Goal: Information Seeking & Learning: Understand process/instructions

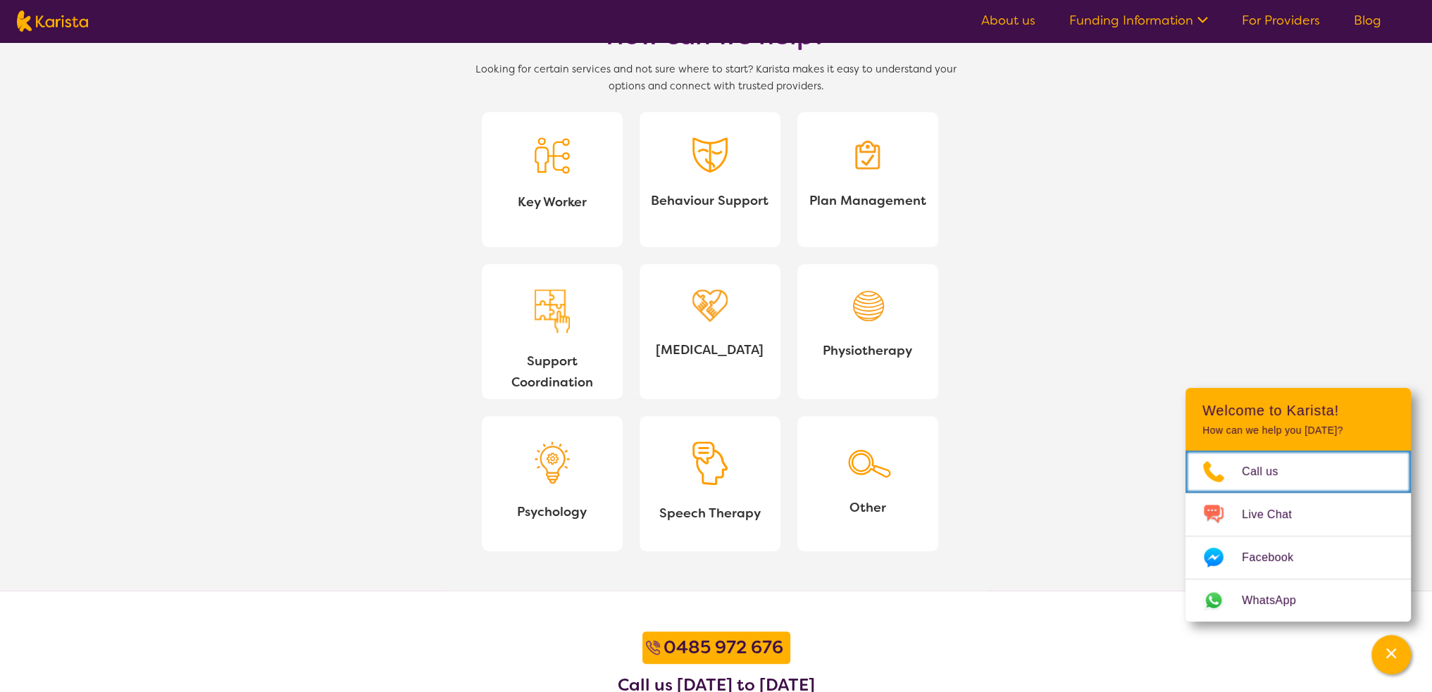
scroll to position [1620, 0]
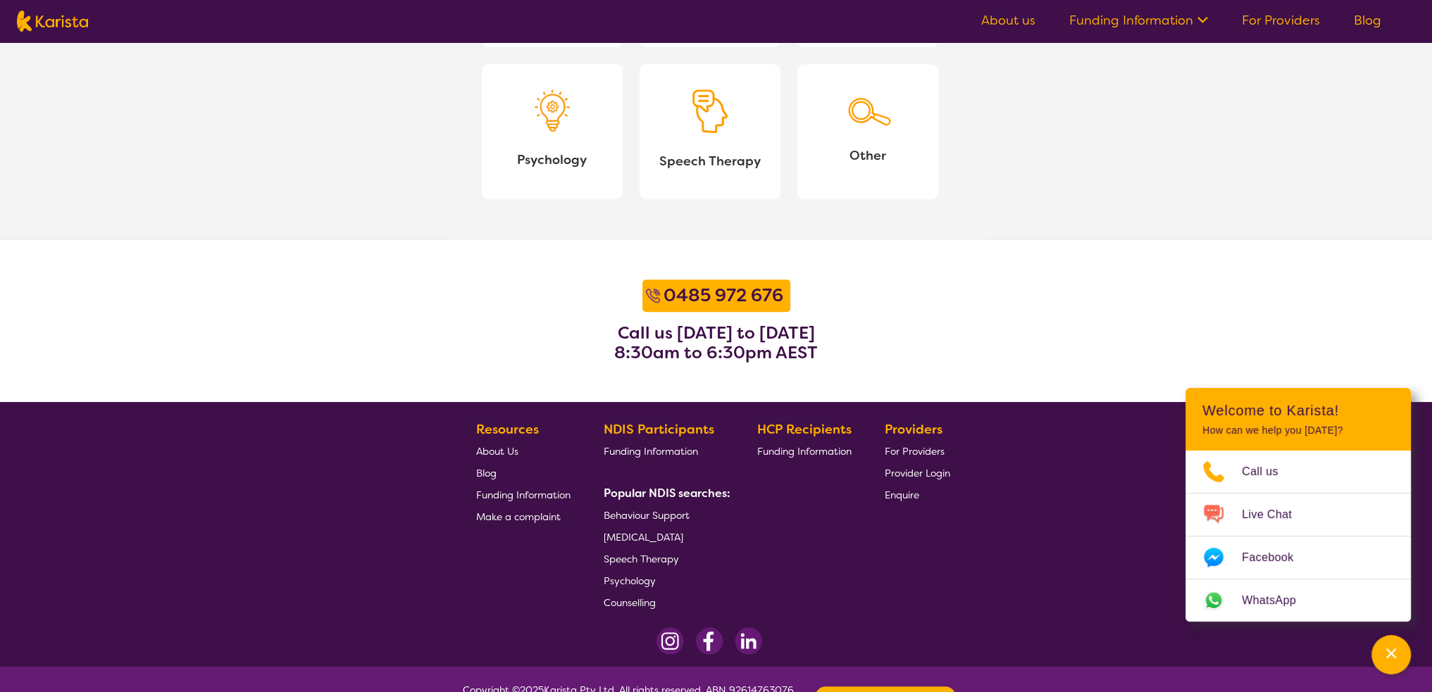
click at [917, 474] on span "Provider Login" at bounding box center [916, 473] width 65 height 13
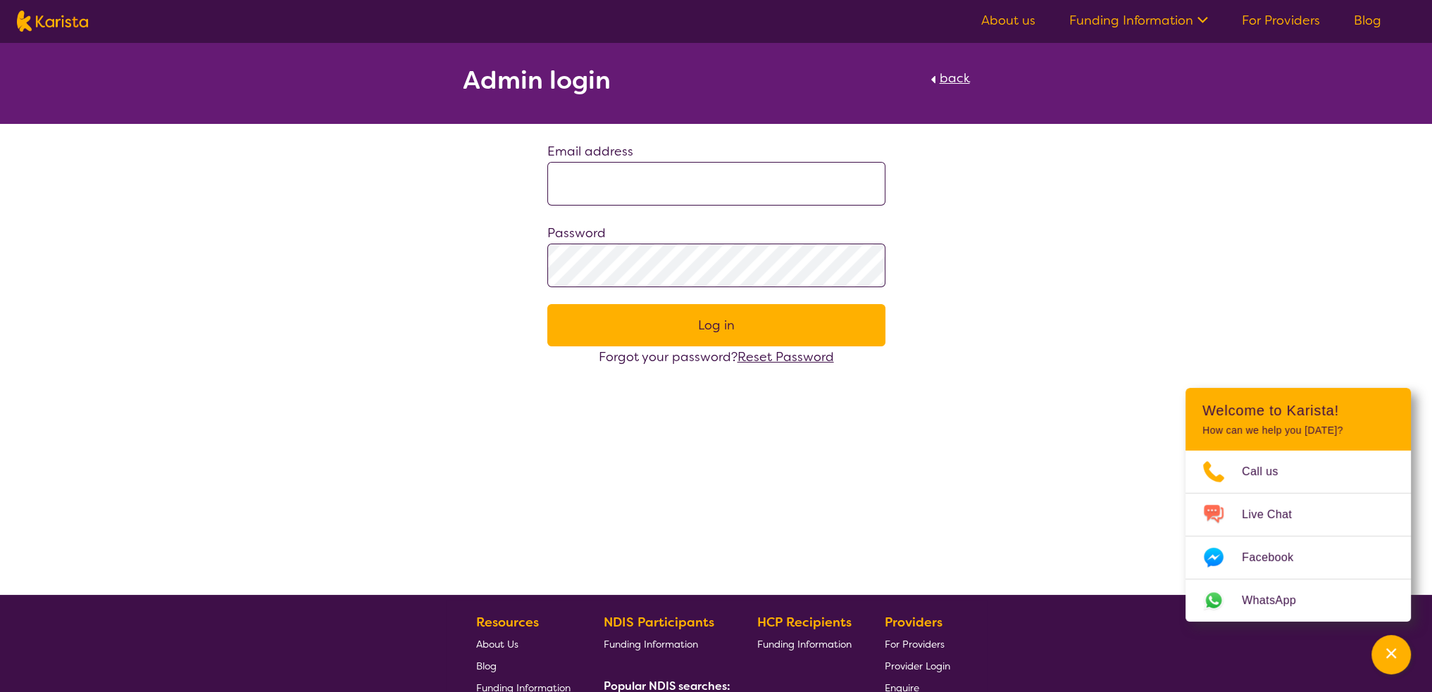
scroll to position [245, 0]
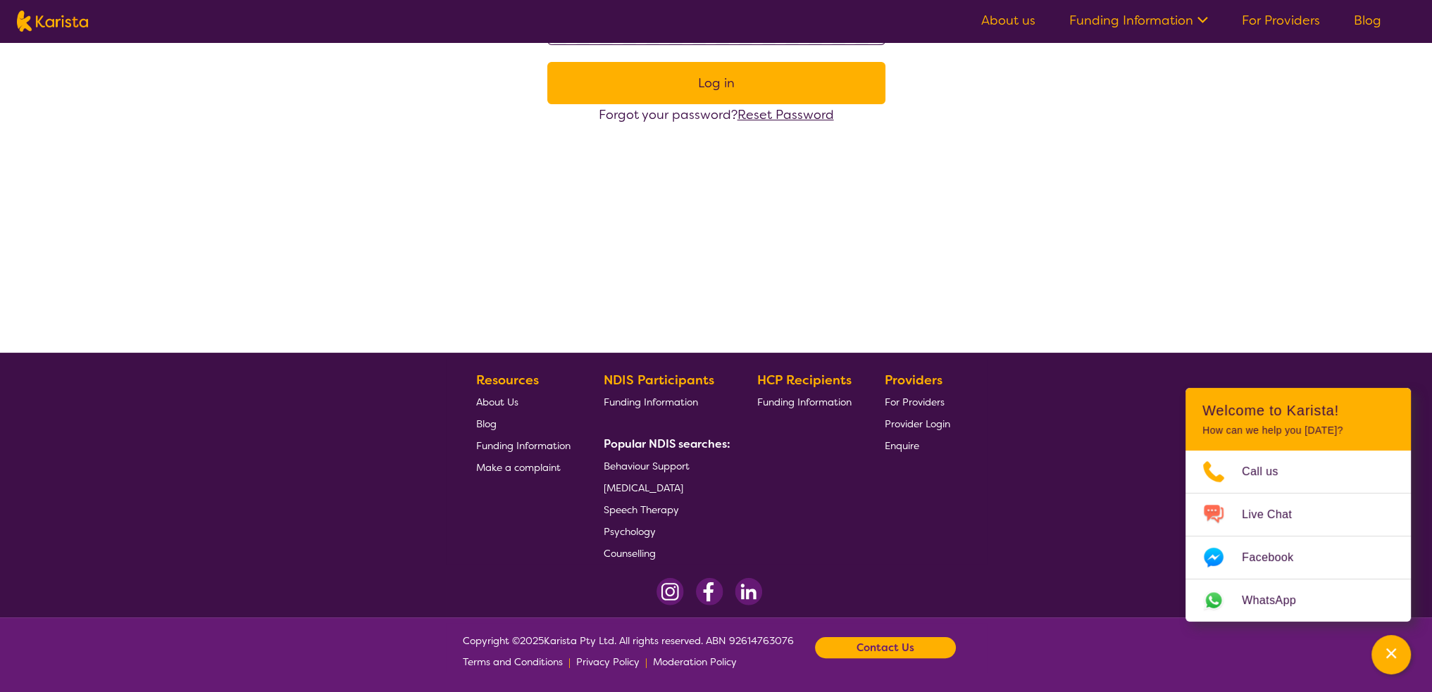
click at [561, 667] on span "Terms and Conditions" at bounding box center [513, 662] width 100 height 13
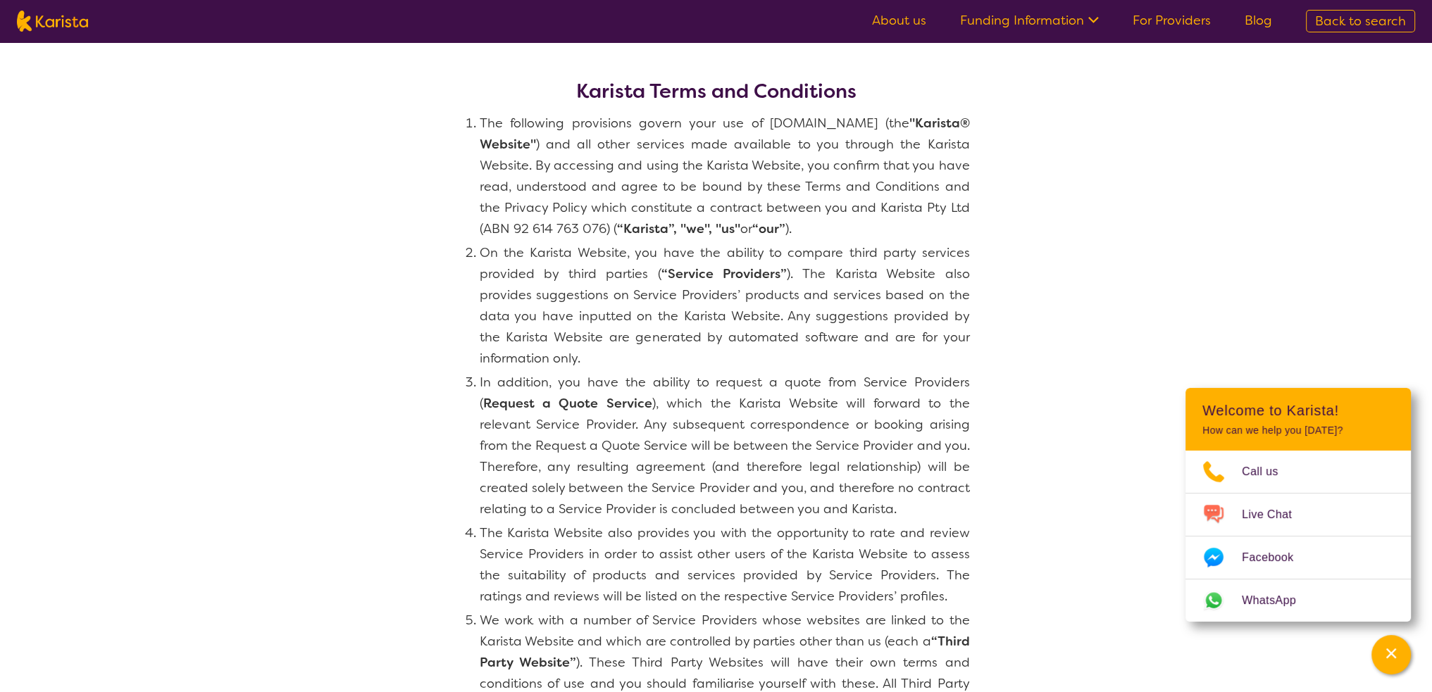
click at [522, 133] on li "The following provisions govern your use of Karista.com.au (the "Karista® Websi…" at bounding box center [725, 176] width 490 height 127
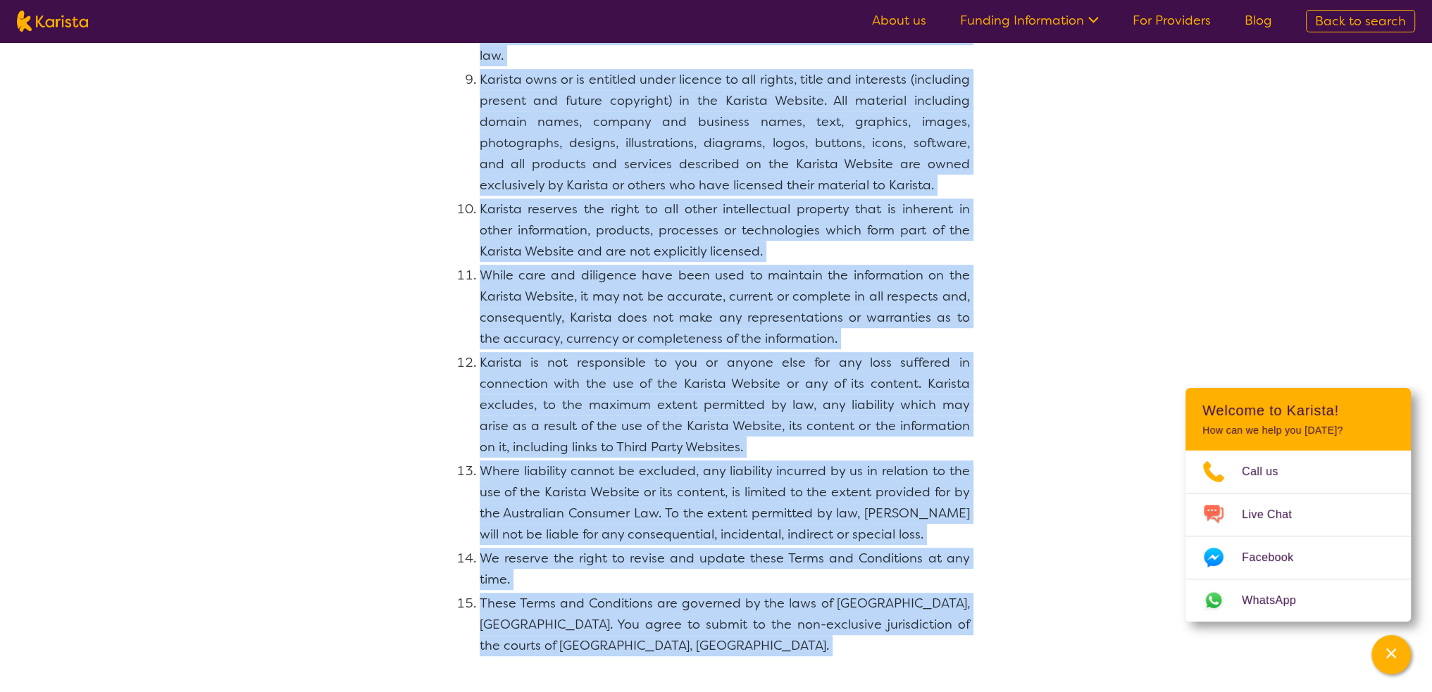
scroll to position [1205, 0]
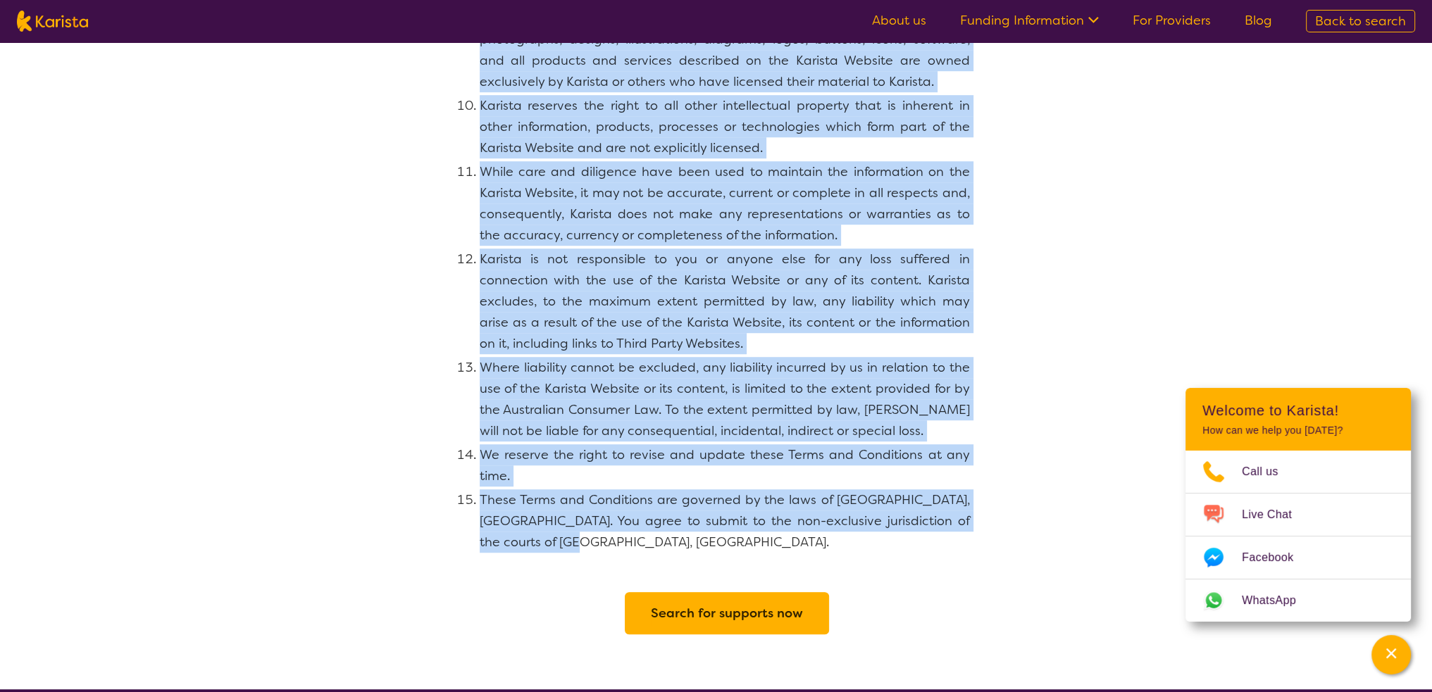
drag, startPoint x: 570, startPoint y: 87, endPoint x: 1029, endPoint y: 519, distance: 630.2
copy section "Karista Terms and Conditions The following provisions govern your use of Karist…"
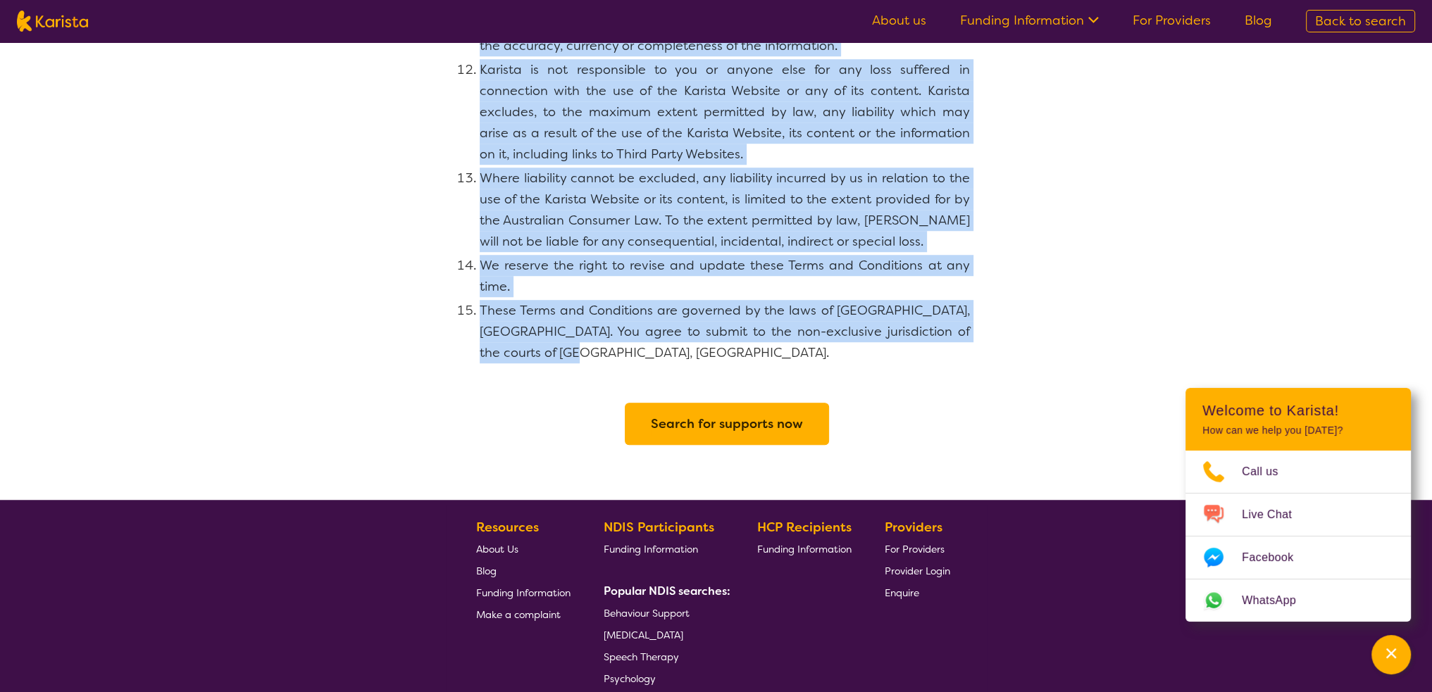
scroll to position [1522, 0]
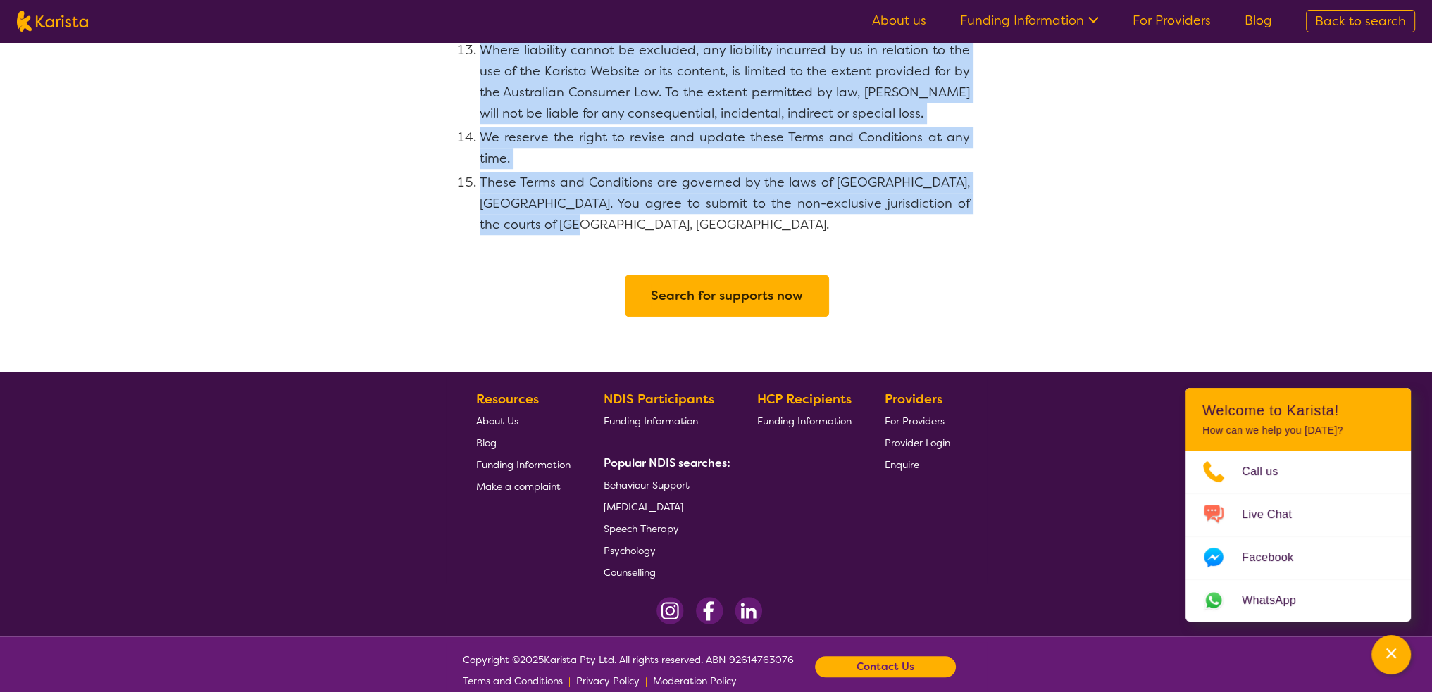
click at [670, 675] on span "Moderation Policy" at bounding box center [695, 681] width 84 height 13
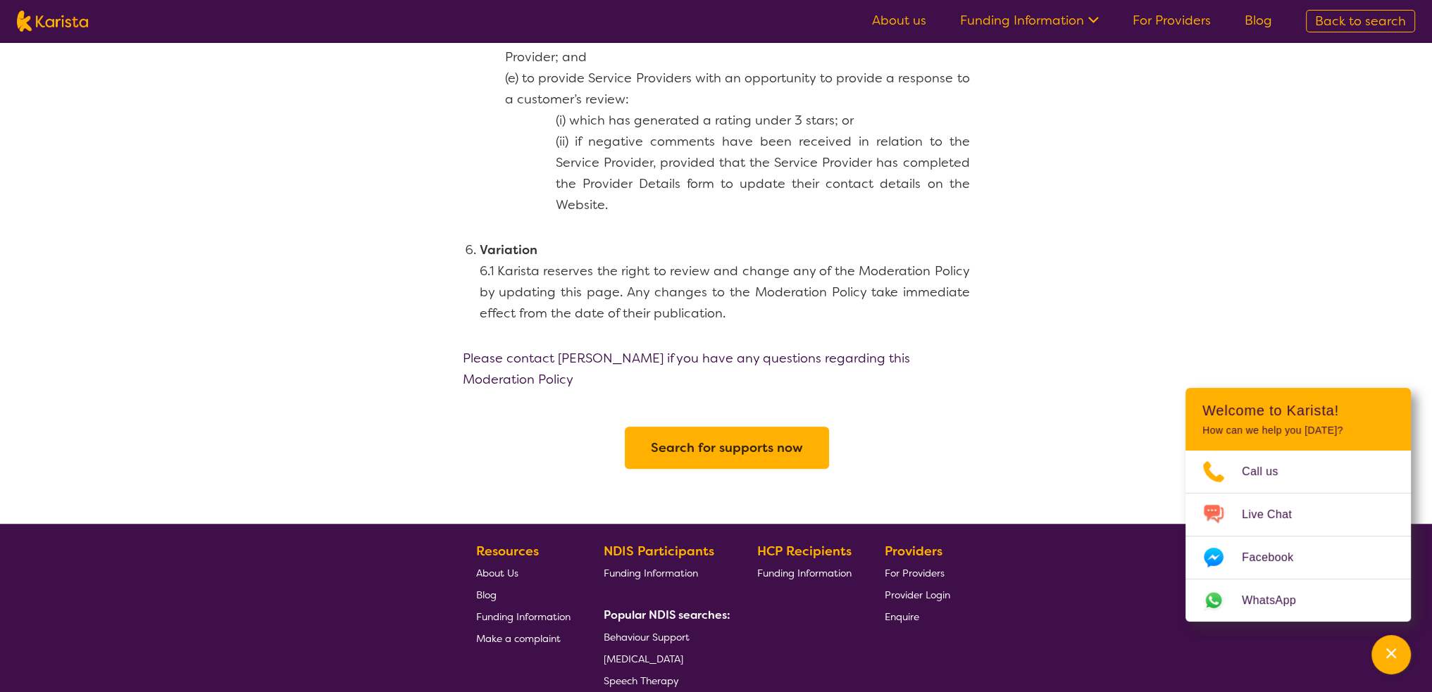
scroll to position [1413, 0]
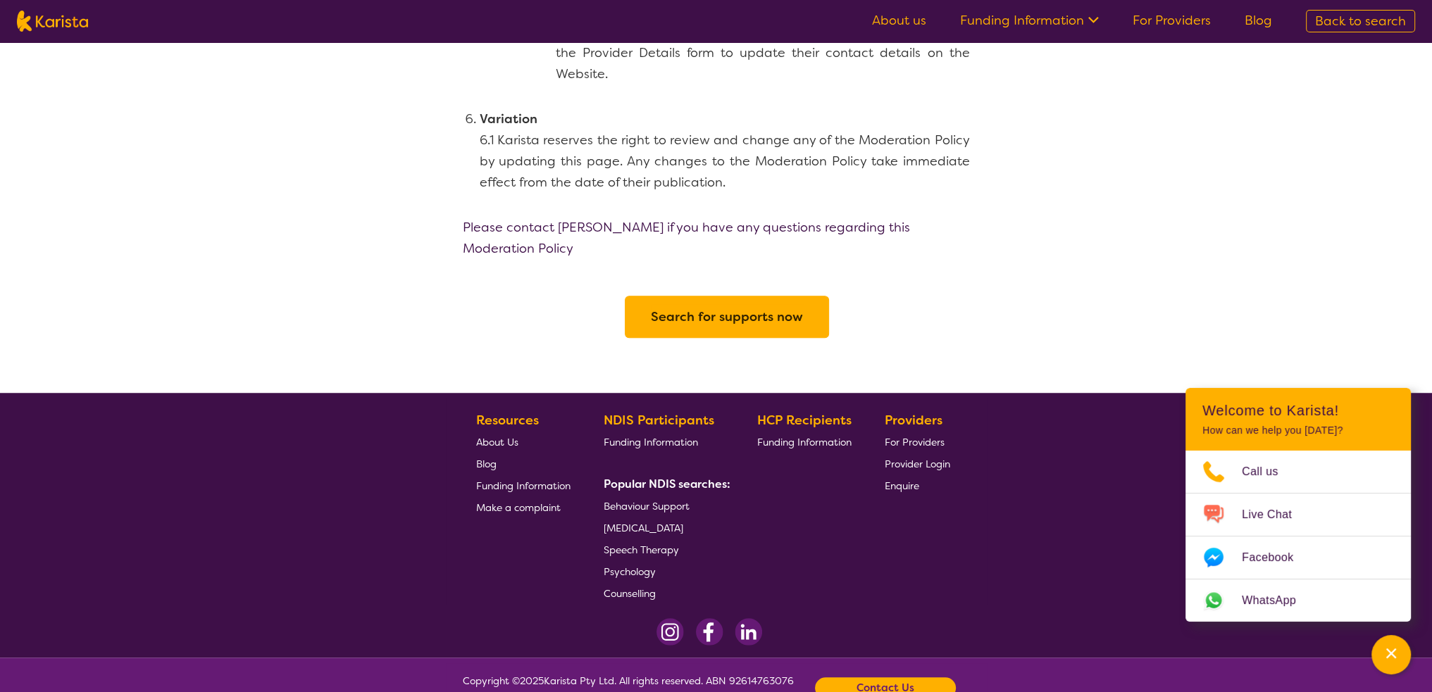
click at [521, 691] on span "Terms and Conditions" at bounding box center [513, 702] width 100 height 13
click at [746, 304] on h2 "Search for supports now" at bounding box center [727, 316] width 152 height 25
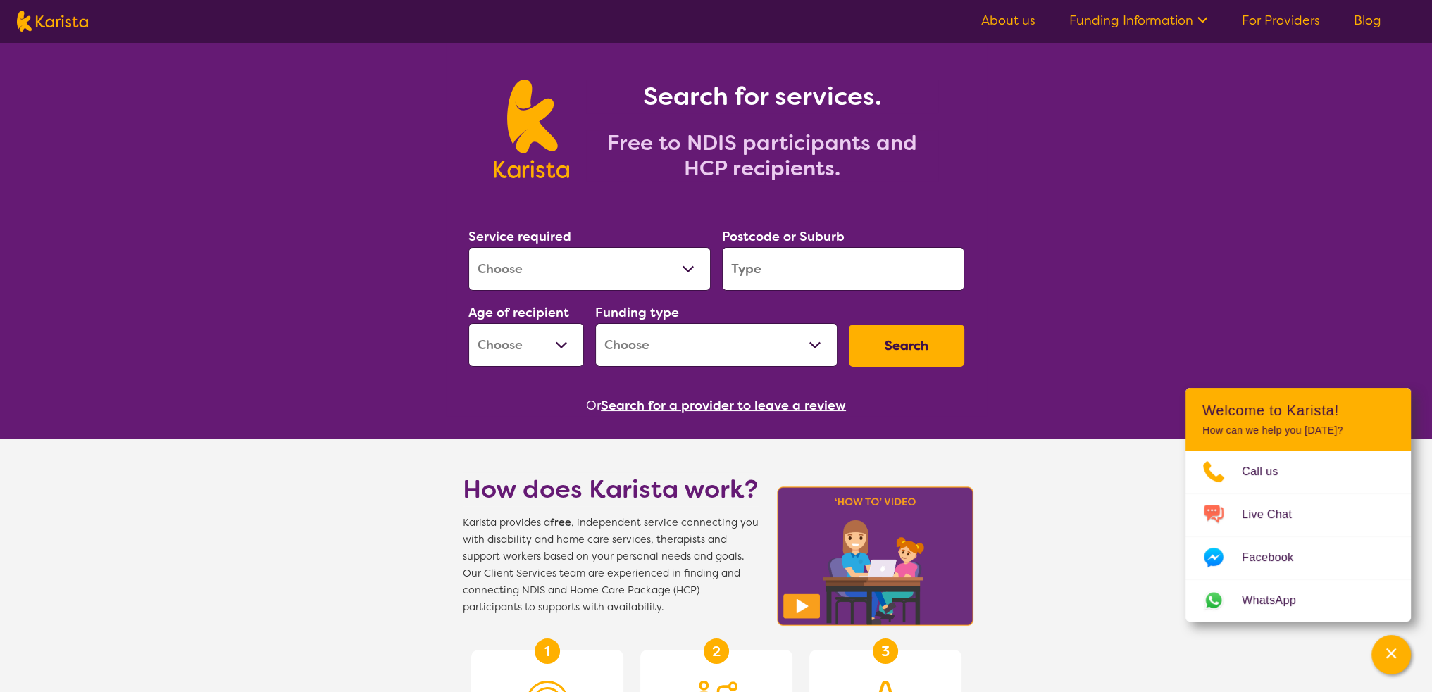
scroll to position [70, 0]
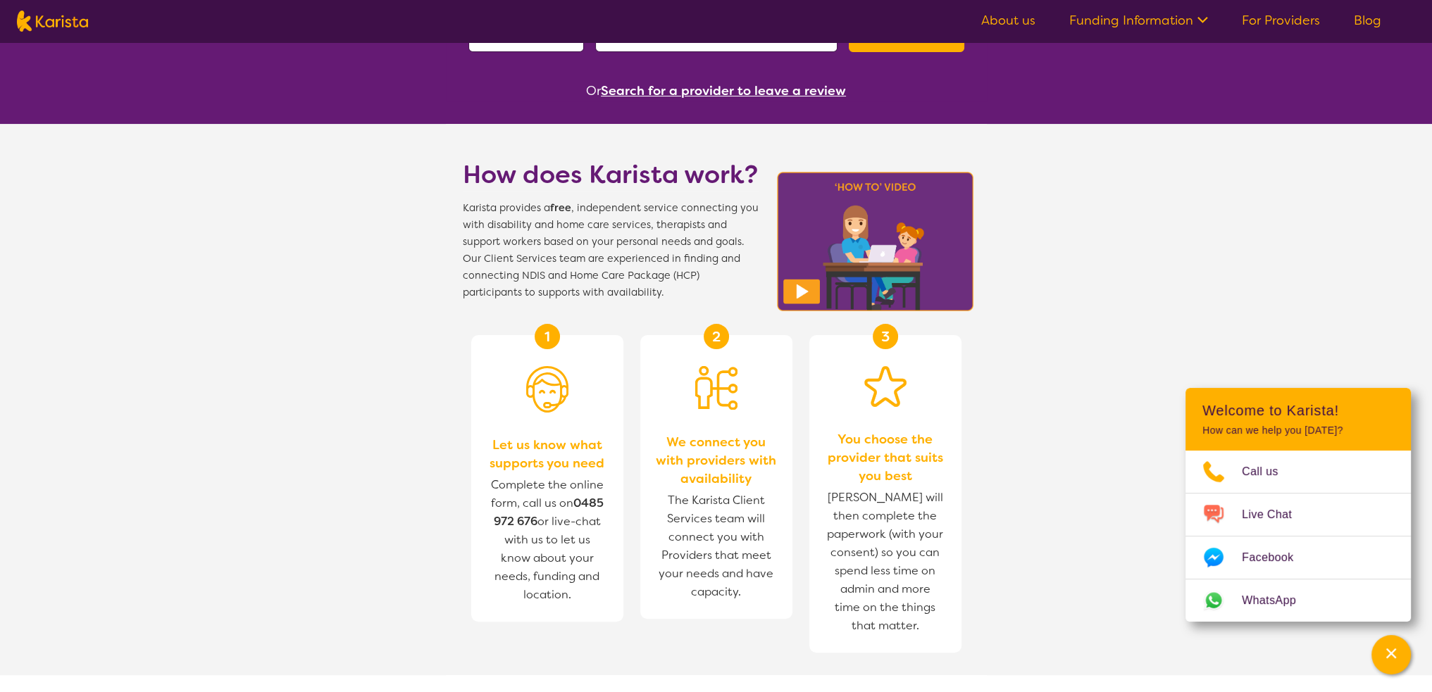
scroll to position [0, 0]
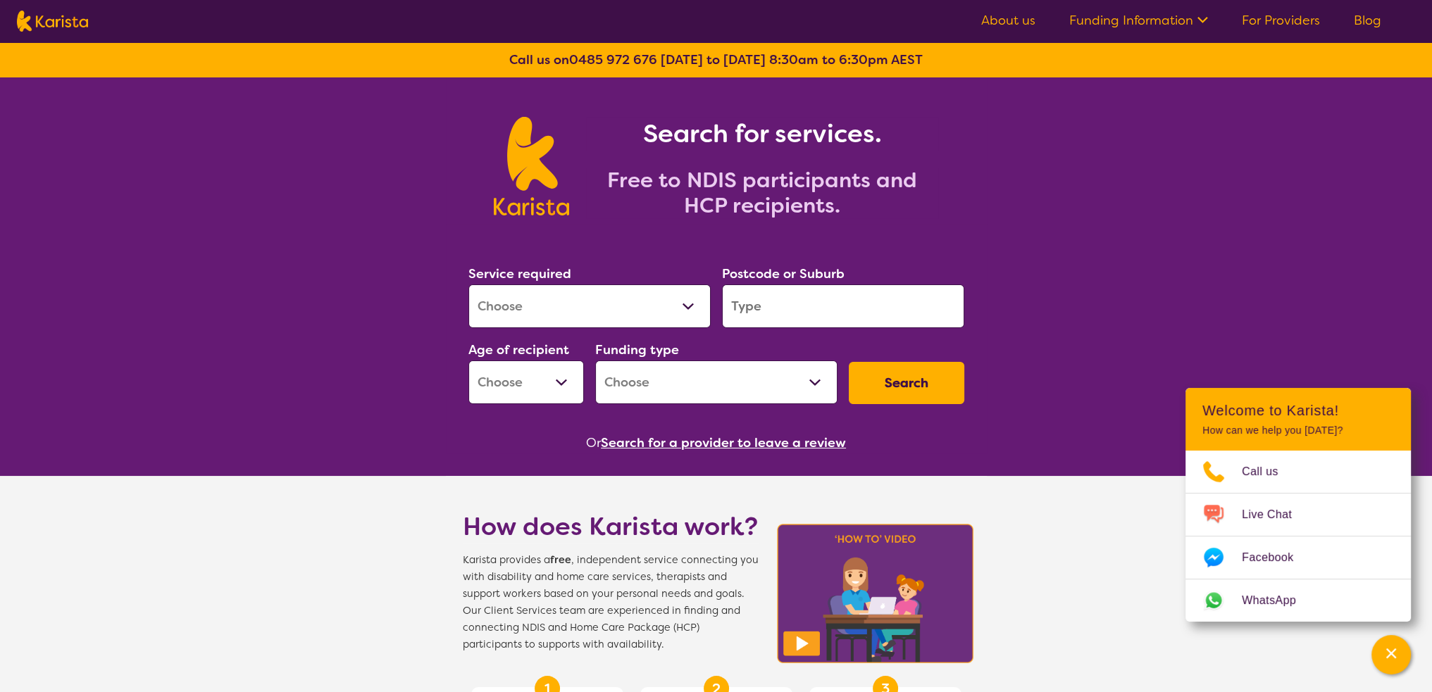
click at [817, 384] on select "Home Care Package (HCP) National Disability Insurance Scheme (NDIS) I don't know" at bounding box center [716, 383] width 242 height 44
click at [541, 367] on select "Early Childhood - 0 to 9 Child - 10 to 11 Adolescent - 12 to 17 Adult - 18 to 6…" at bounding box center [525, 383] width 115 height 44
click at [580, 317] on select "Allied Health Assistant Assessment (ADHD or Autism) Behaviour support Counselli…" at bounding box center [589, 306] width 242 height 44
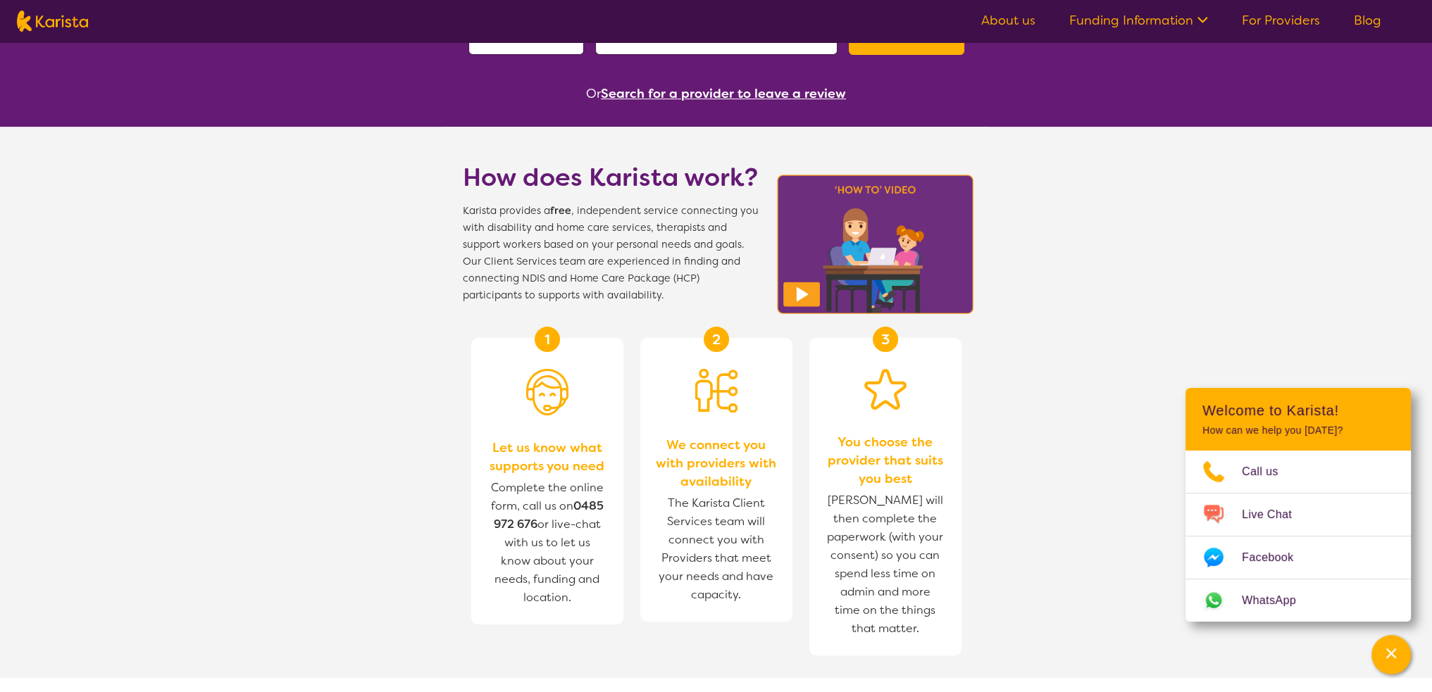
scroll to position [422, 0]
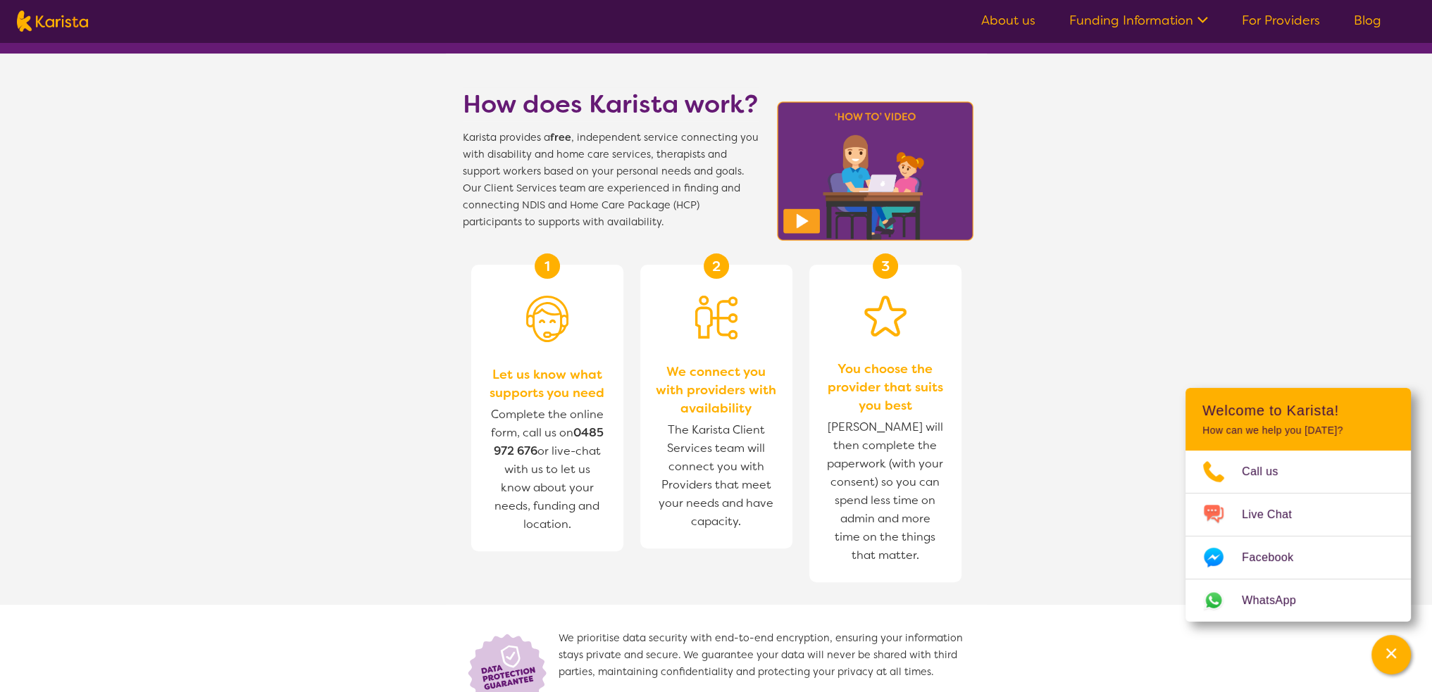
click at [1198, 16] on icon at bounding box center [1200, 18] width 15 height 15
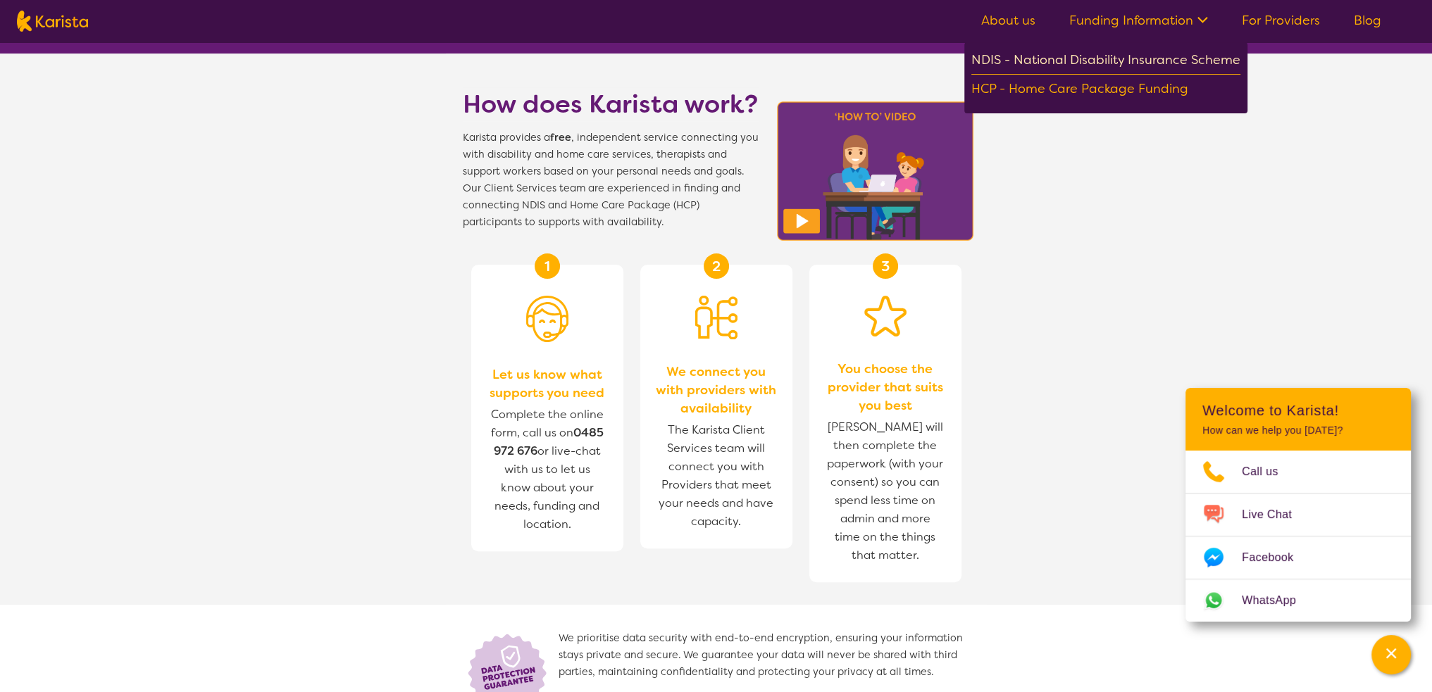
click at [1103, 61] on div "NDIS - National Disability Insurance Scheme" at bounding box center [1105, 61] width 269 height 25
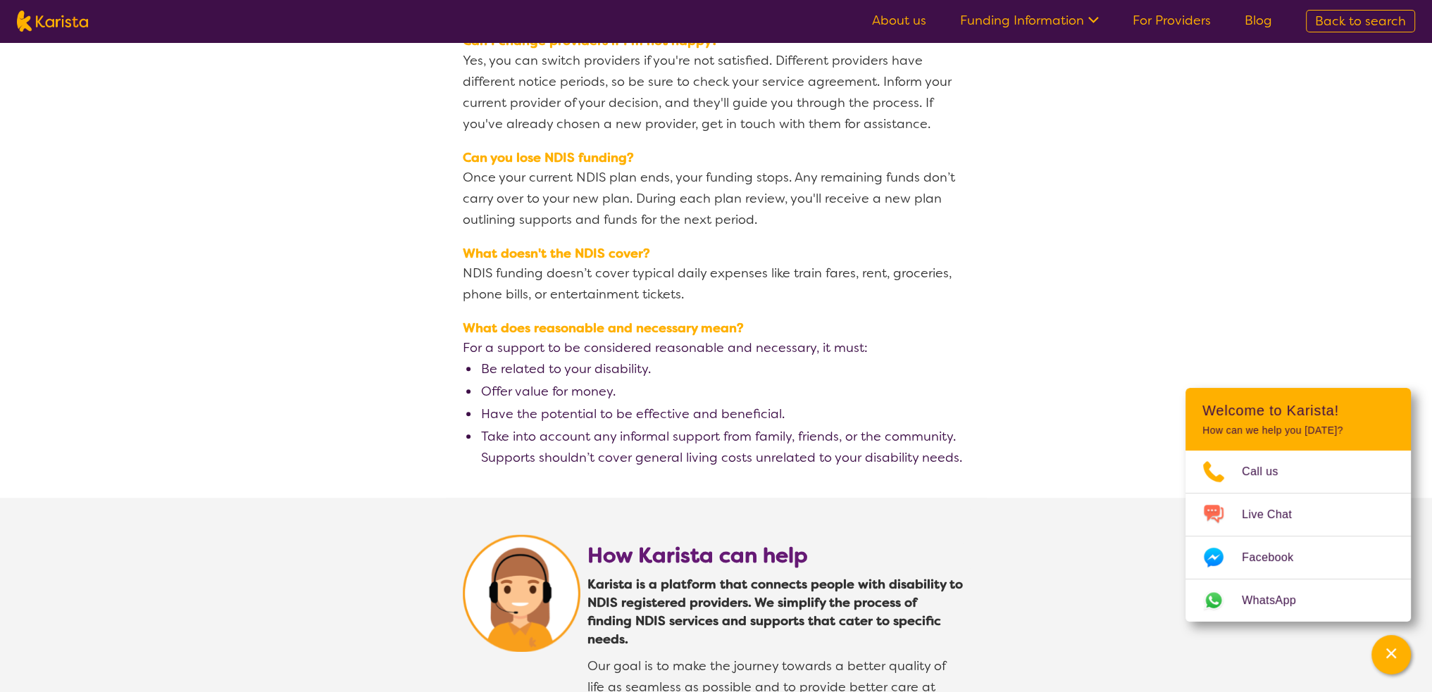
scroll to position [2253, 0]
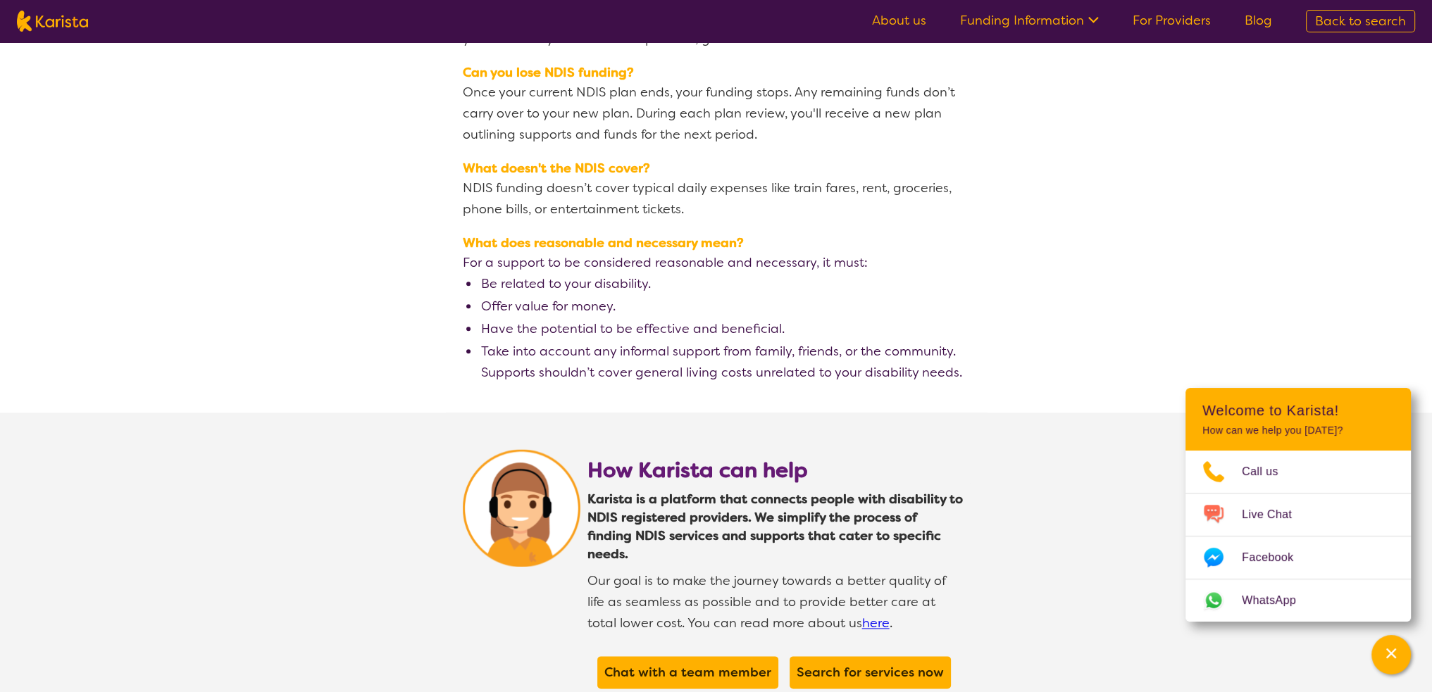
click at [862, 615] on link "here" at bounding box center [875, 623] width 27 height 17
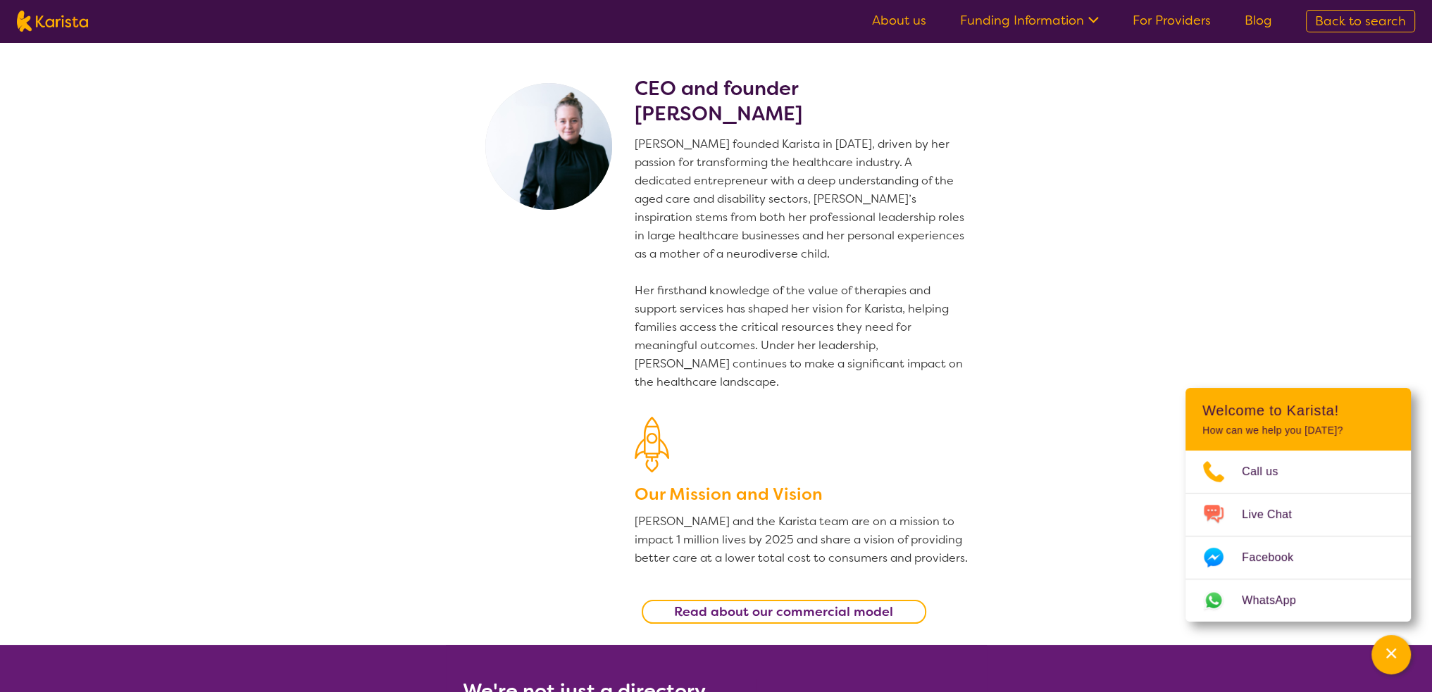
click at [827, 612] on b "Read about our commercial model" at bounding box center [783, 611] width 219 height 17
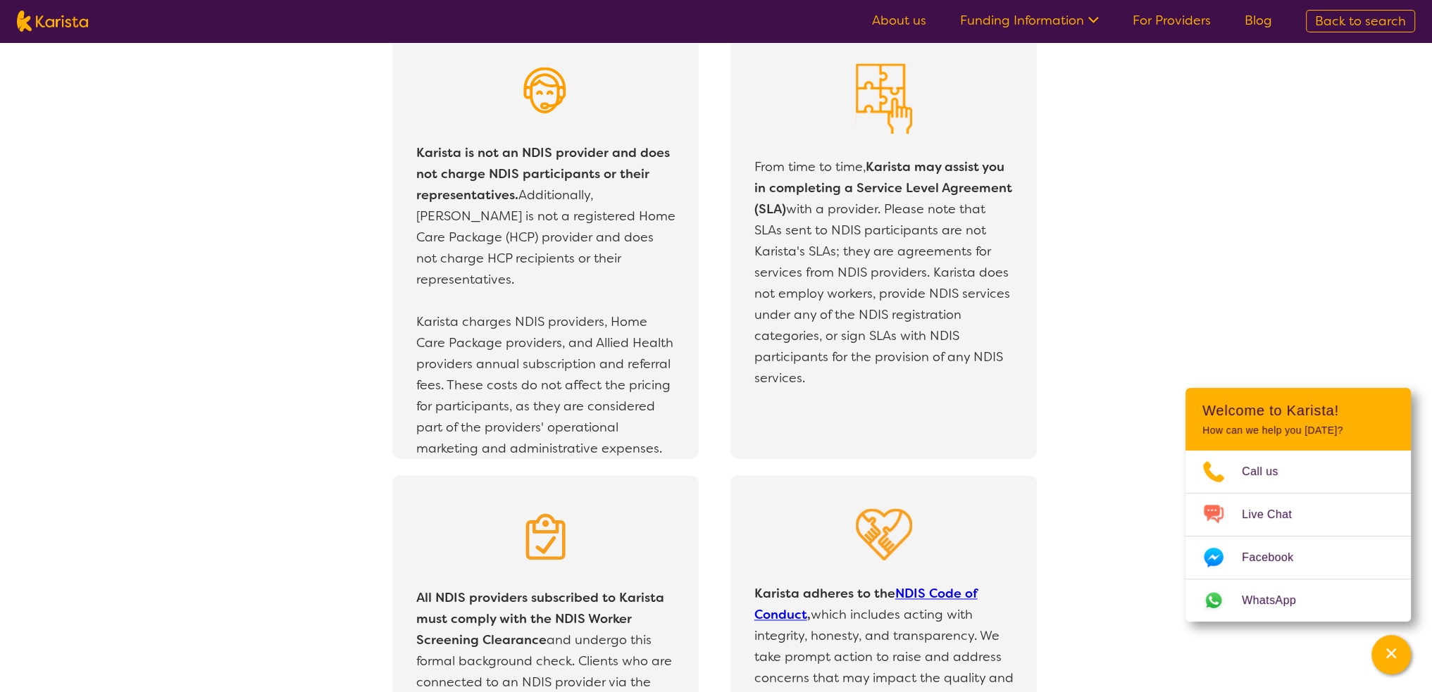
scroll to position [2484, 0]
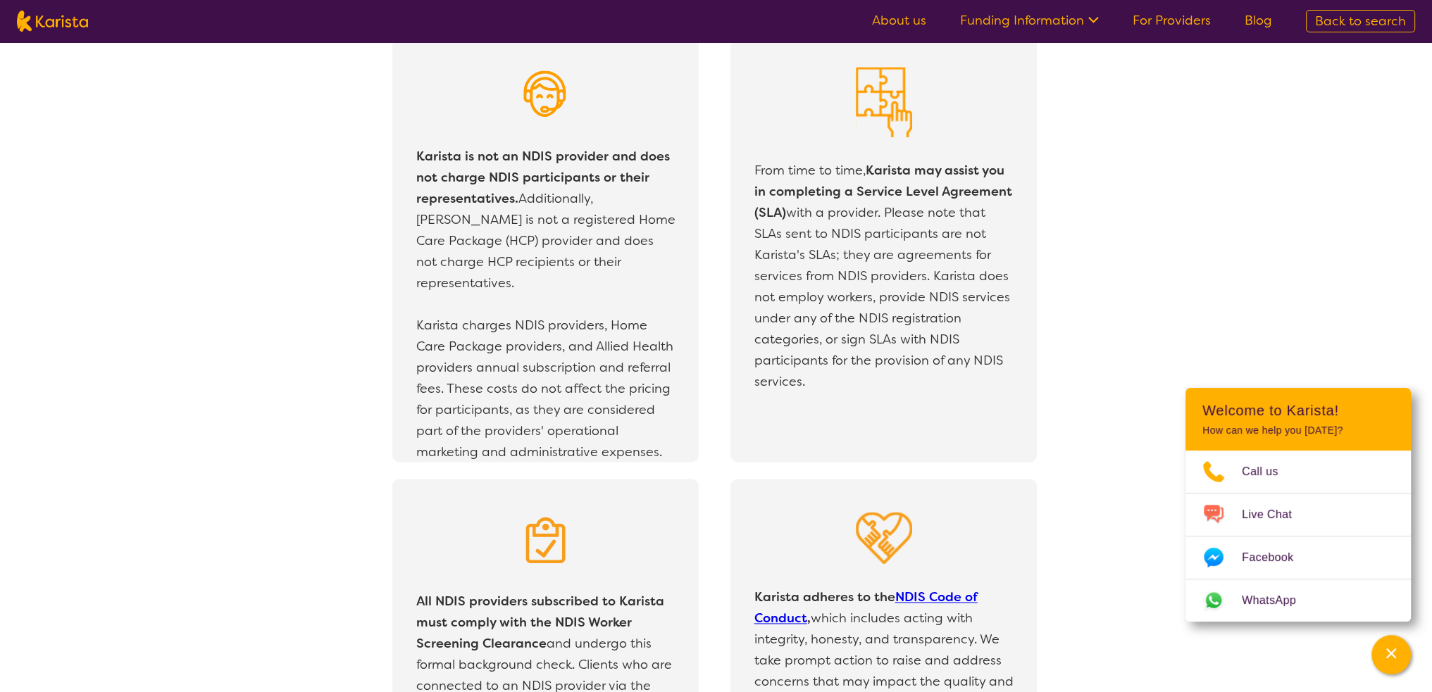
drag, startPoint x: 572, startPoint y: 222, endPoint x: 1056, endPoint y: 432, distance: 527.9
click at [1056, 432] on div "From time to time, Karista may assist you in completing a Service Level Agreeme…" at bounding box center [899, 249] width 338 height 428
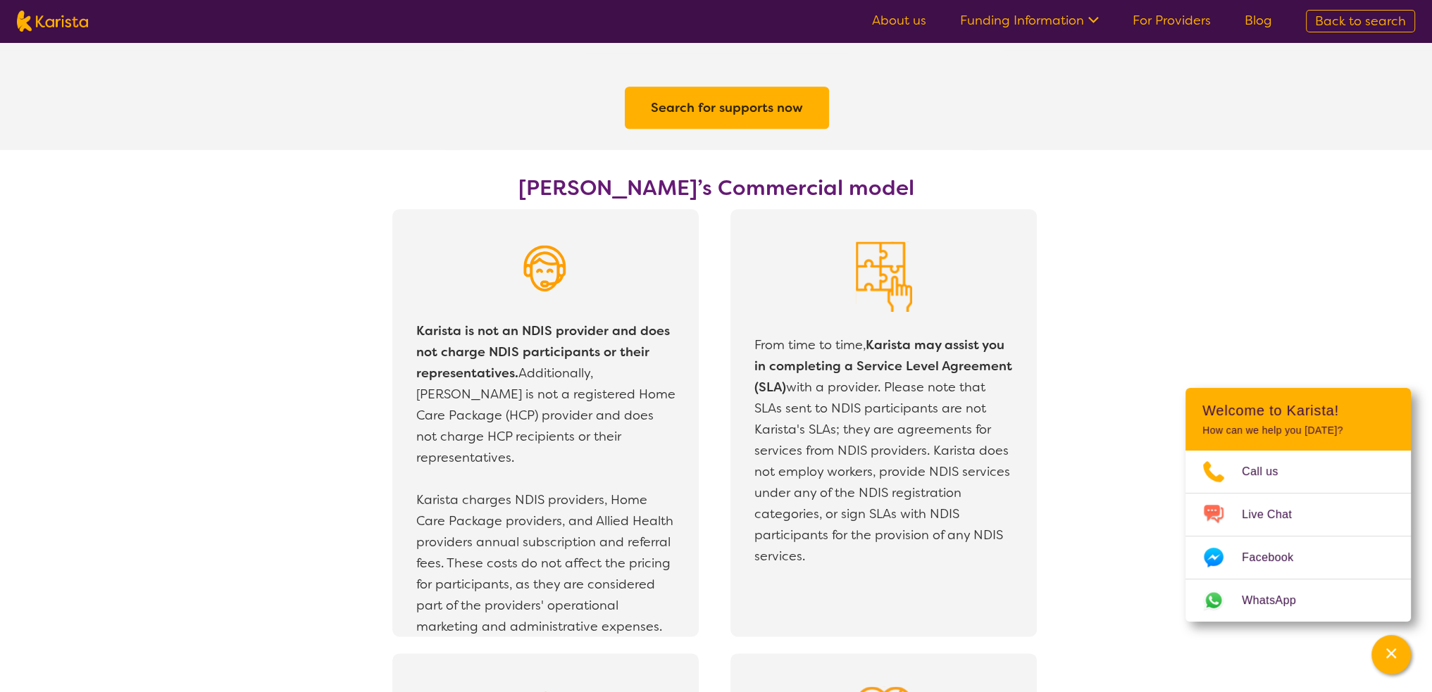
scroll to position [2413, 0]
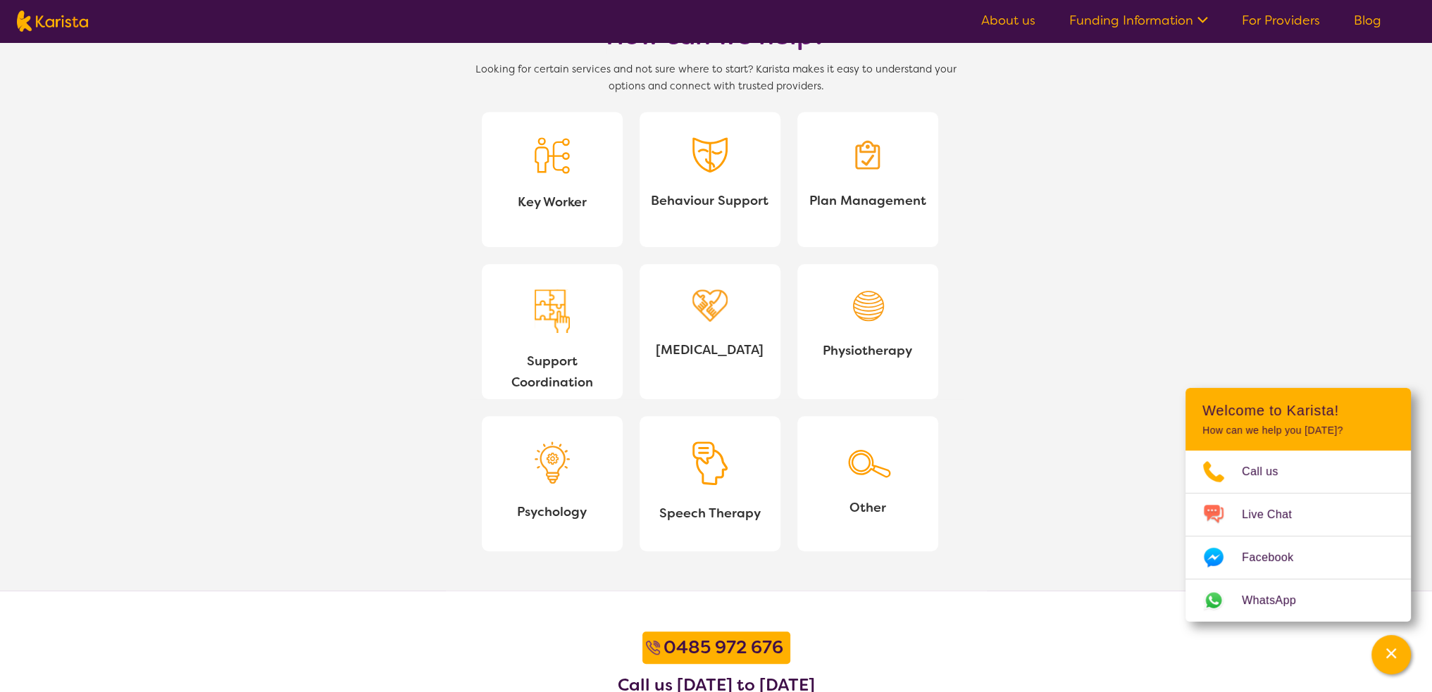
scroll to position [1670, 0]
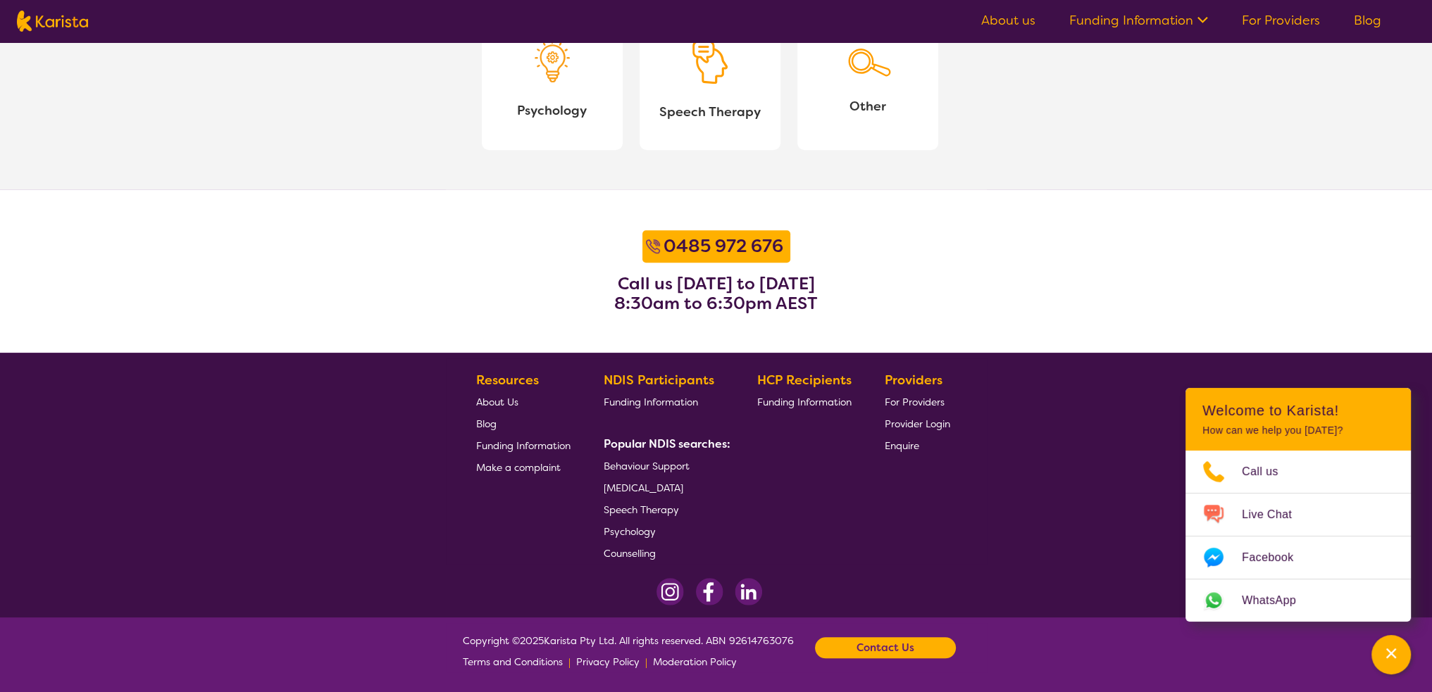
click at [690, 661] on span "Moderation Policy" at bounding box center [695, 662] width 84 height 13
